Goal: Task Accomplishment & Management: Use online tool/utility

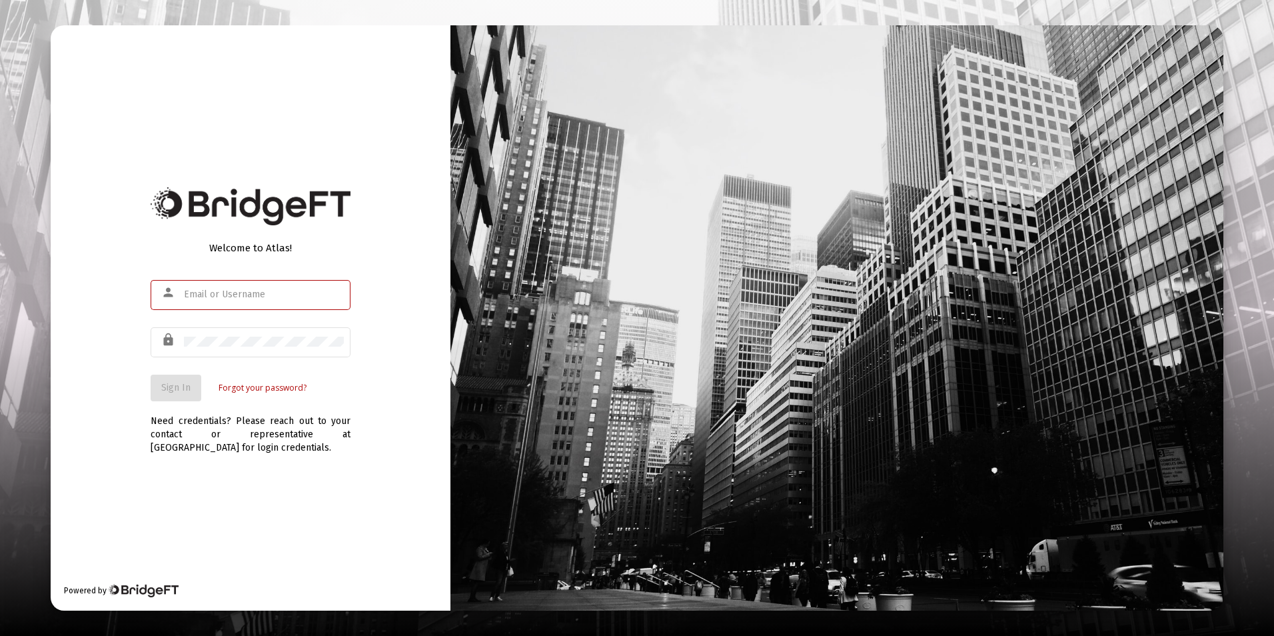
type input "[EMAIL_ADDRESS][DOMAIN_NAME]"
drag, startPoint x: 163, startPoint y: 390, endPoint x: 153, endPoint y: 391, distance: 10.0
click at [164, 390] on span "Sign In" at bounding box center [175, 387] width 29 height 11
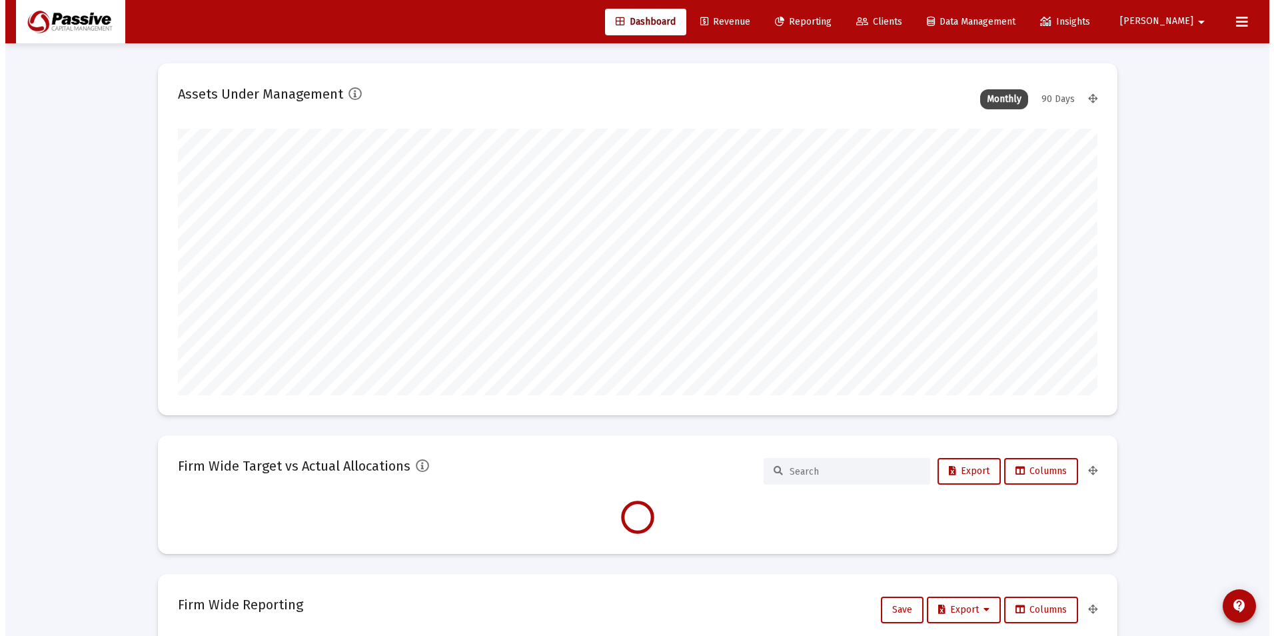
scroll to position [267, 495]
click at [837, 15] on link "Reporting" at bounding box center [798, 22] width 78 height 27
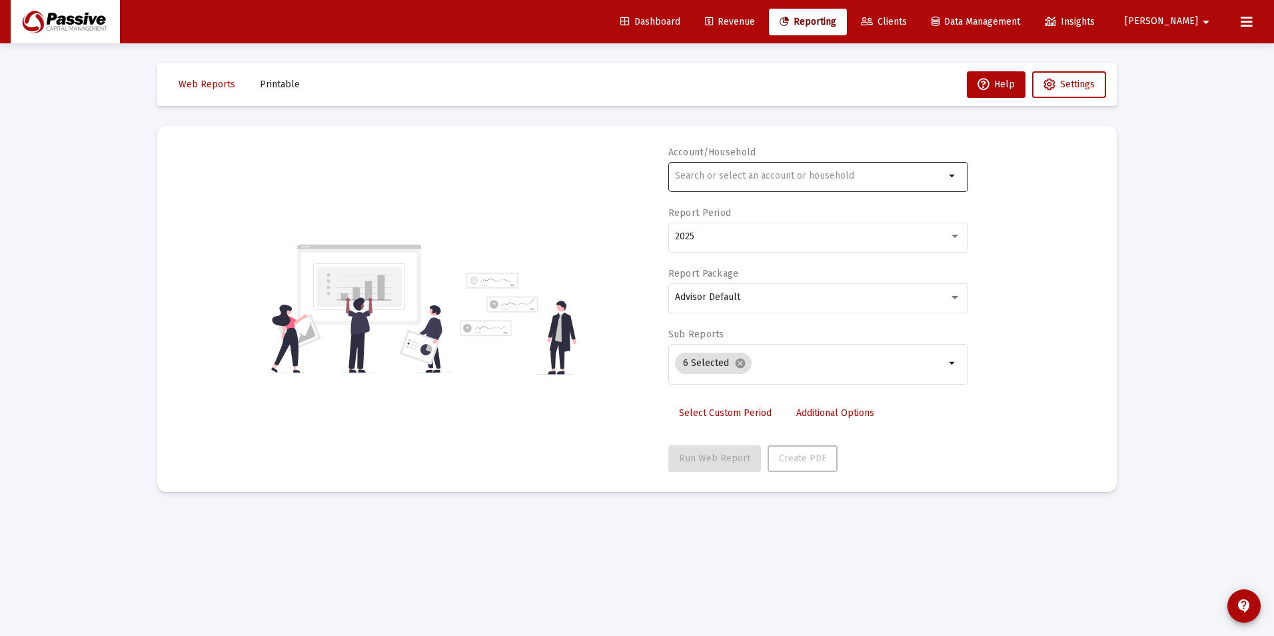
click at [749, 181] on input "text" at bounding box center [810, 176] width 270 height 11
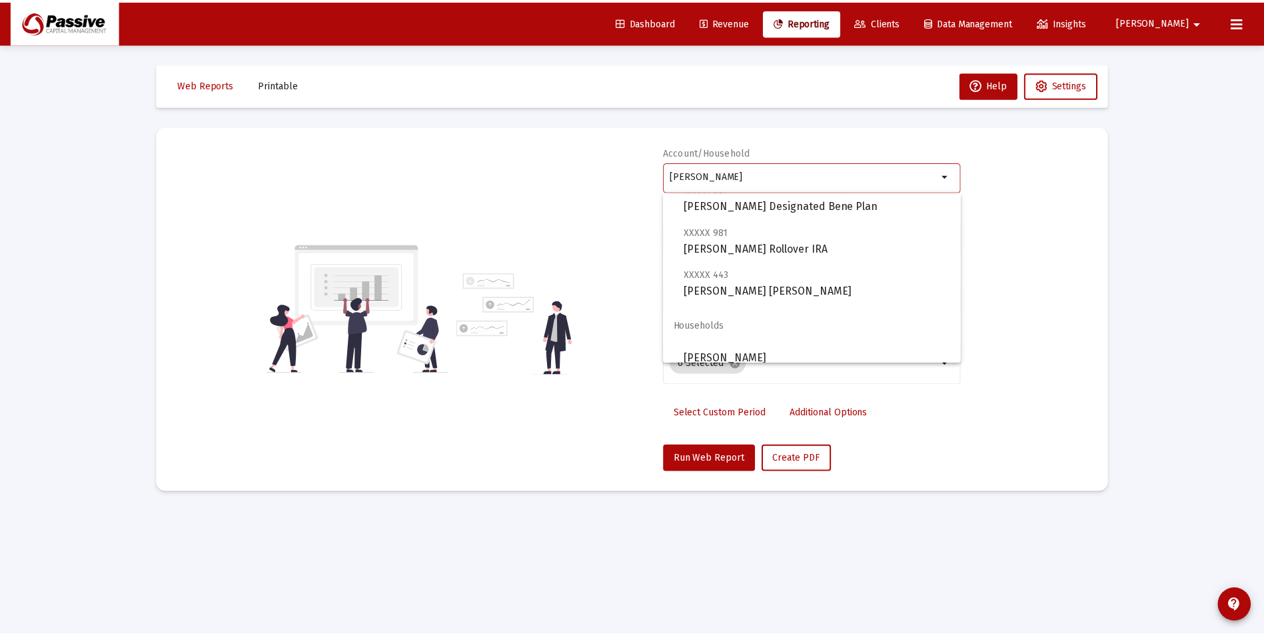
scroll to position [53, 0]
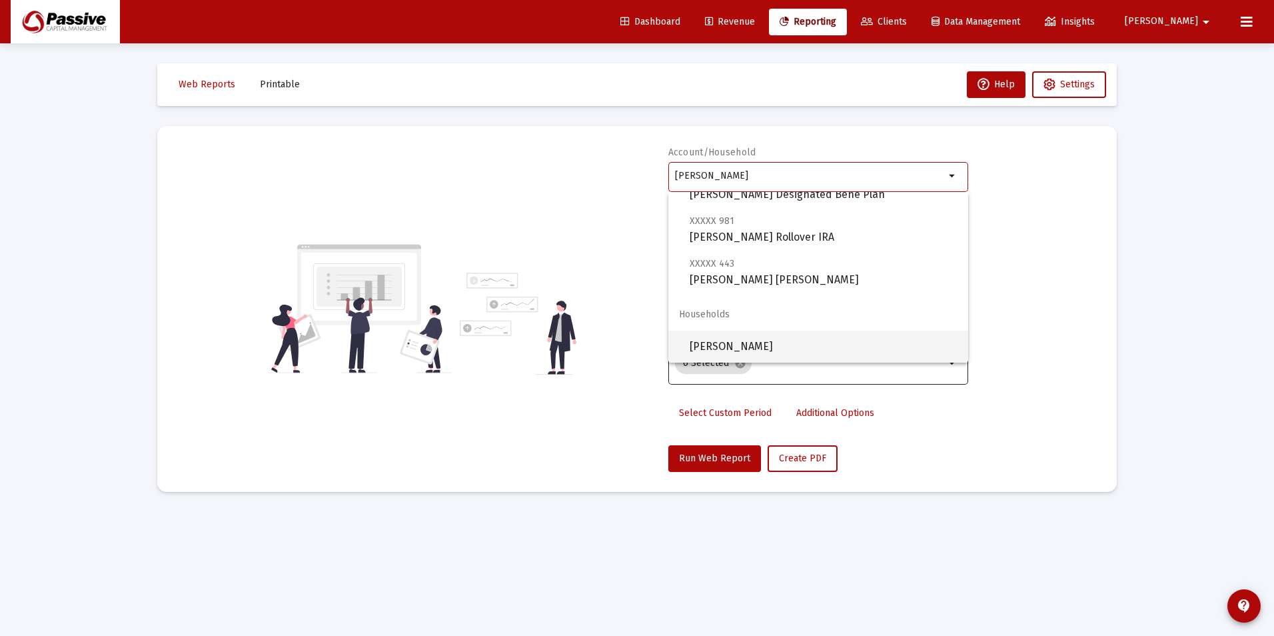
click at [758, 346] on span "[PERSON_NAME]" at bounding box center [824, 347] width 268 height 32
type input "[PERSON_NAME]"
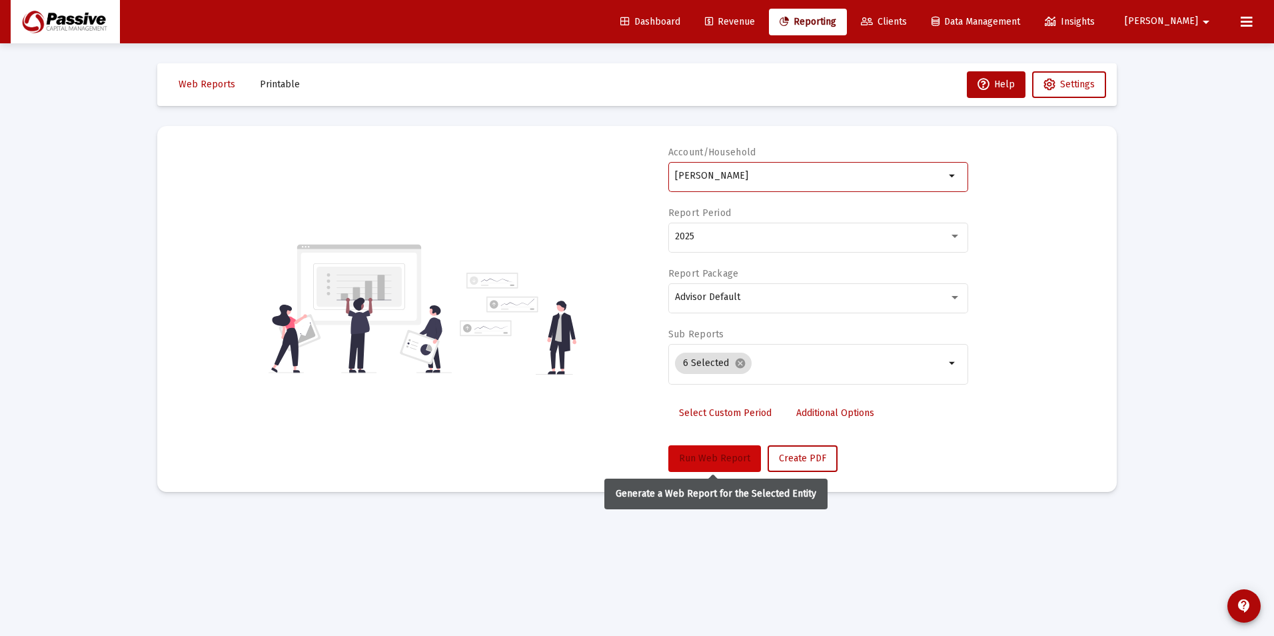
click at [717, 453] on span "Run Web Report" at bounding box center [714, 457] width 71 height 11
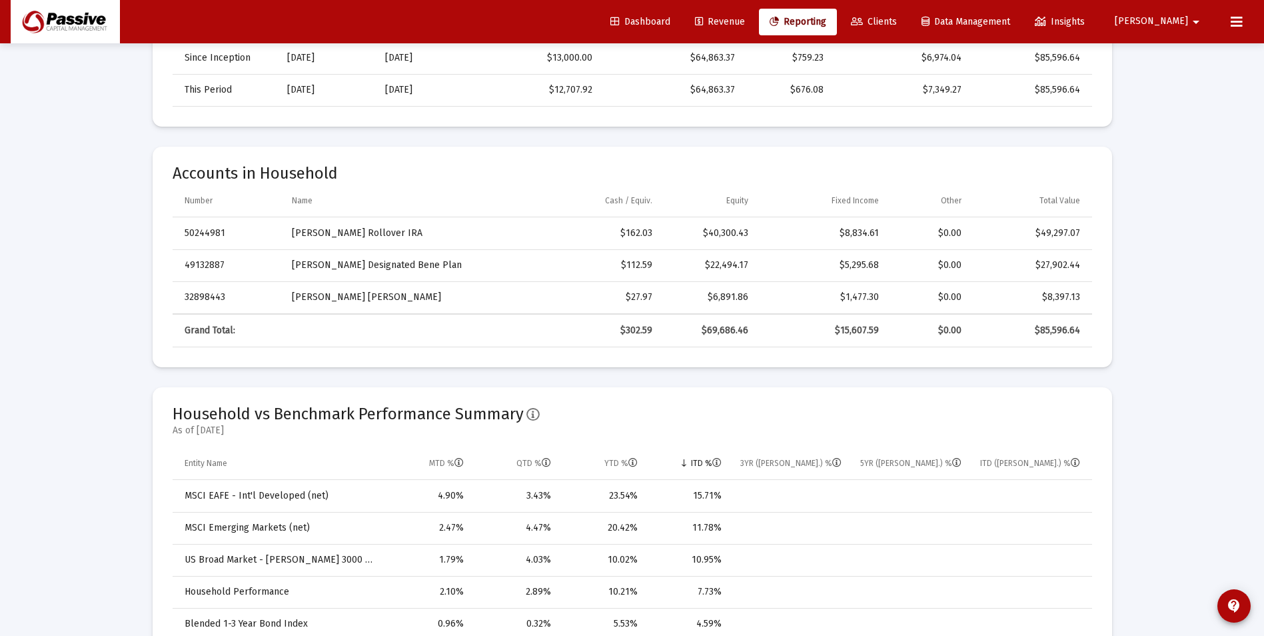
scroll to position [400, 0]
